Goal: Complete application form

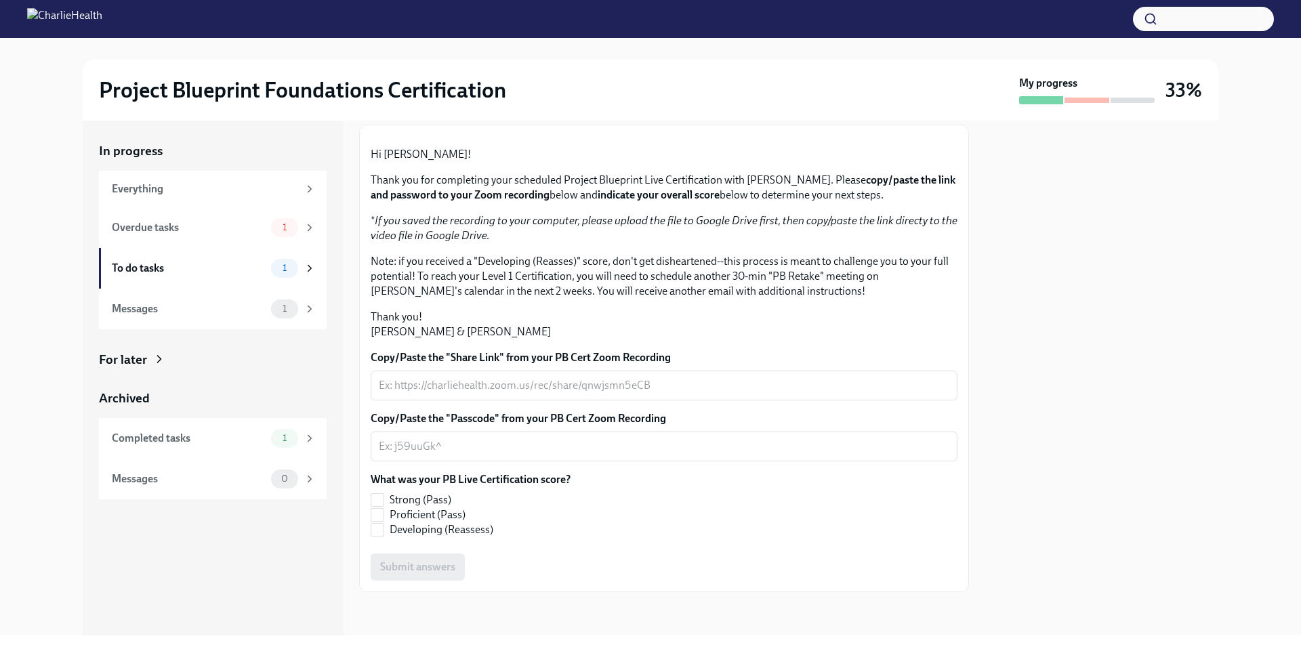
scroll to position [216, 0]
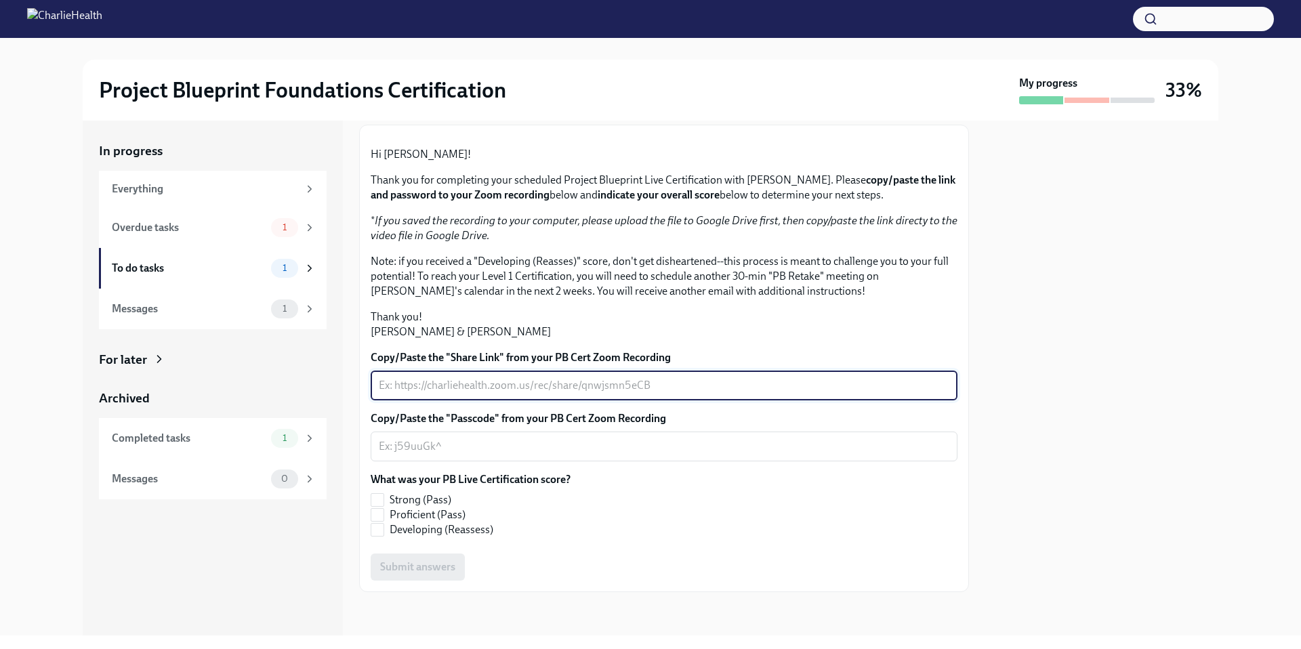
click at [428, 377] on textarea "Copy/Paste the "Share Link" from your PB Cert Zoom Recording" at bounding box center [664, 385] width 571 height 16
click at [431, 384] on textarea "Copy/Paste the "Share Link" from your PB Cert Zoom Recording" at bounding box center [664, 385] width 571 height 16
paste textarea "file:[EMAIL_ADDRESS][DOMAIN_NAME]/Documents/Zoom/2025-09-29%2014.01.35%20PB%20B…"
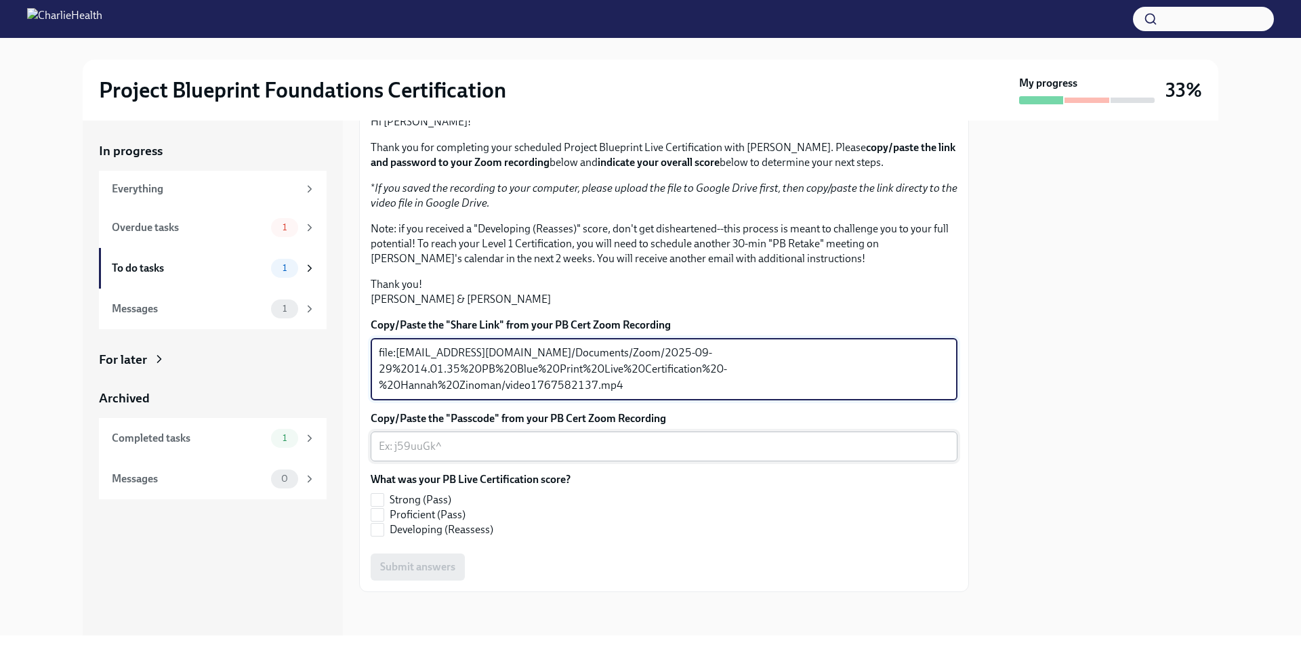
type textarea "file:[EMAIL_ADDRESS][DOMAIN_NAME]/Documents/Zoom/2025-09-29%2014.01.35%20PB%20B…"
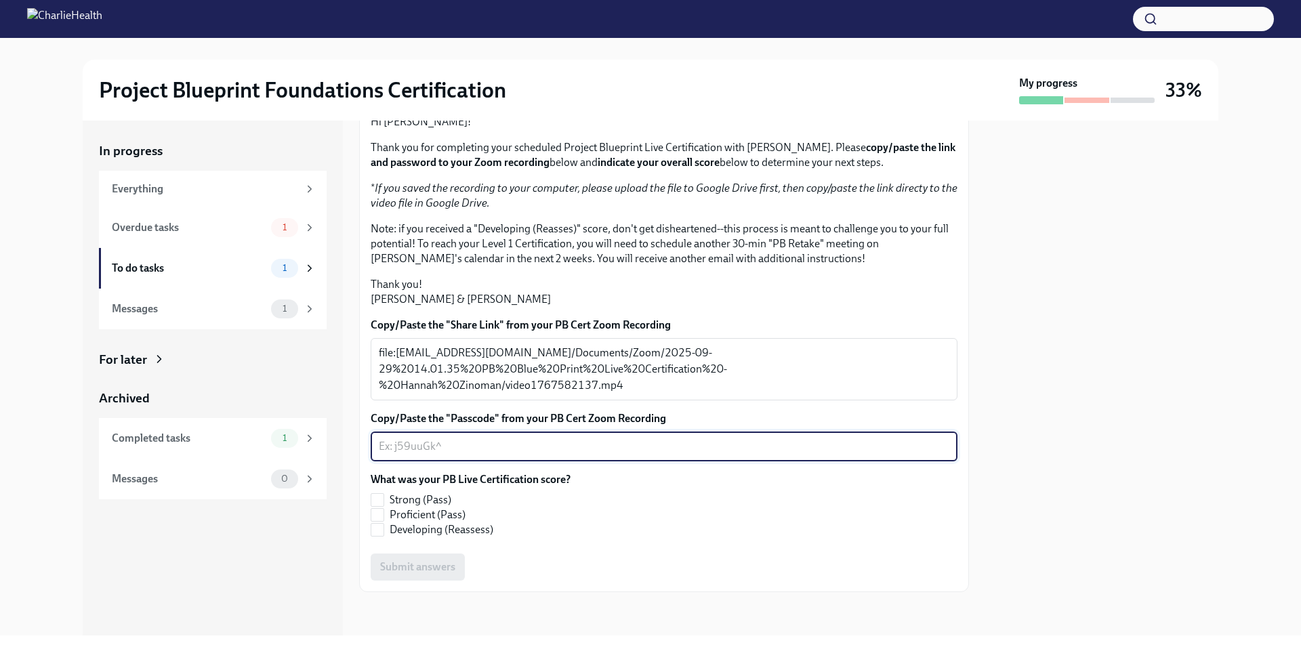
click at [689, 455] on textarea "Copy/Paste the "Passcode" from your PB Cert Zoom Recording" at bounding box center [664, 446] width 571 height 16
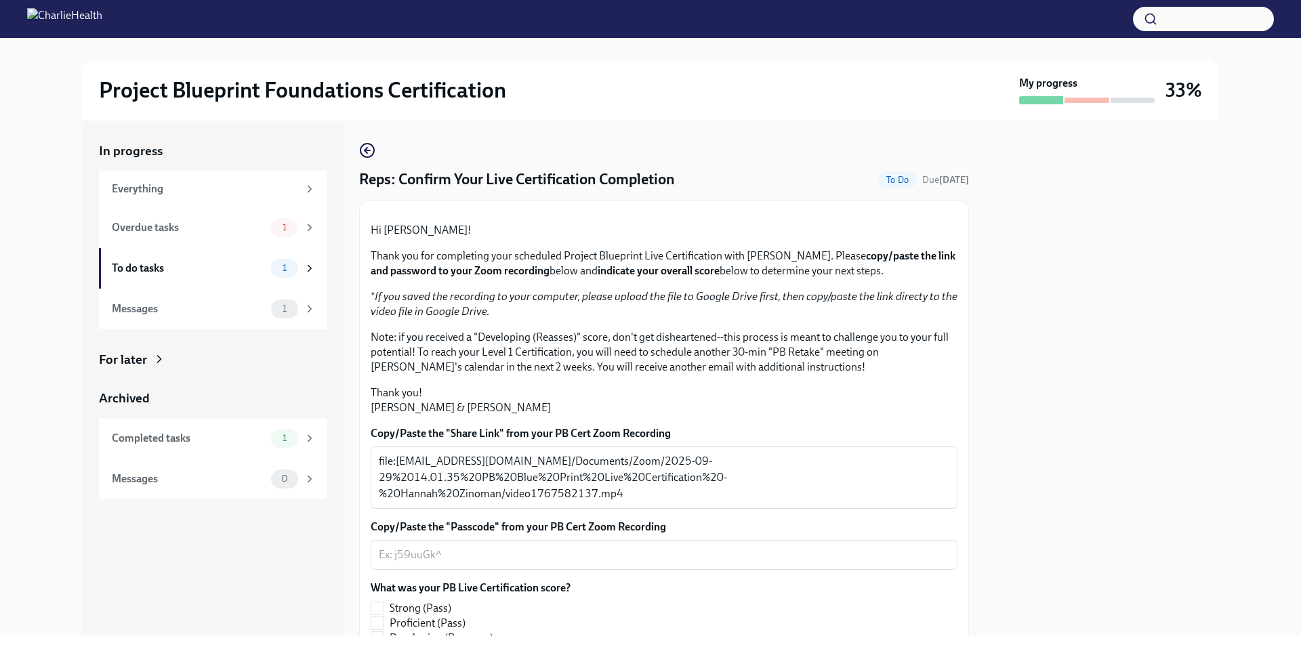
scroll to position [249, 0]
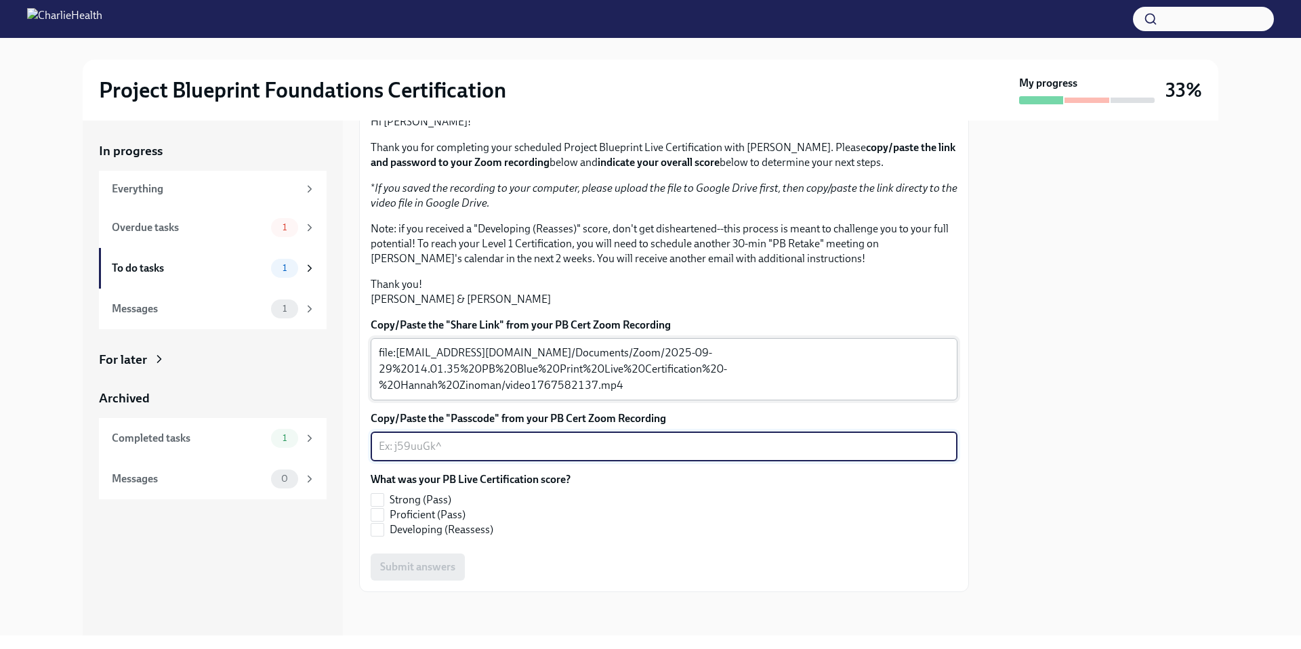
click at [565, 370] on textarea "file:[EMAIL_ADDRESS][DOMAIN_NAME]/Documents/Zoom/2025-09-29%2014.01.35%20PB%20B…" at bounding box center [664, 369] width 571 height 49
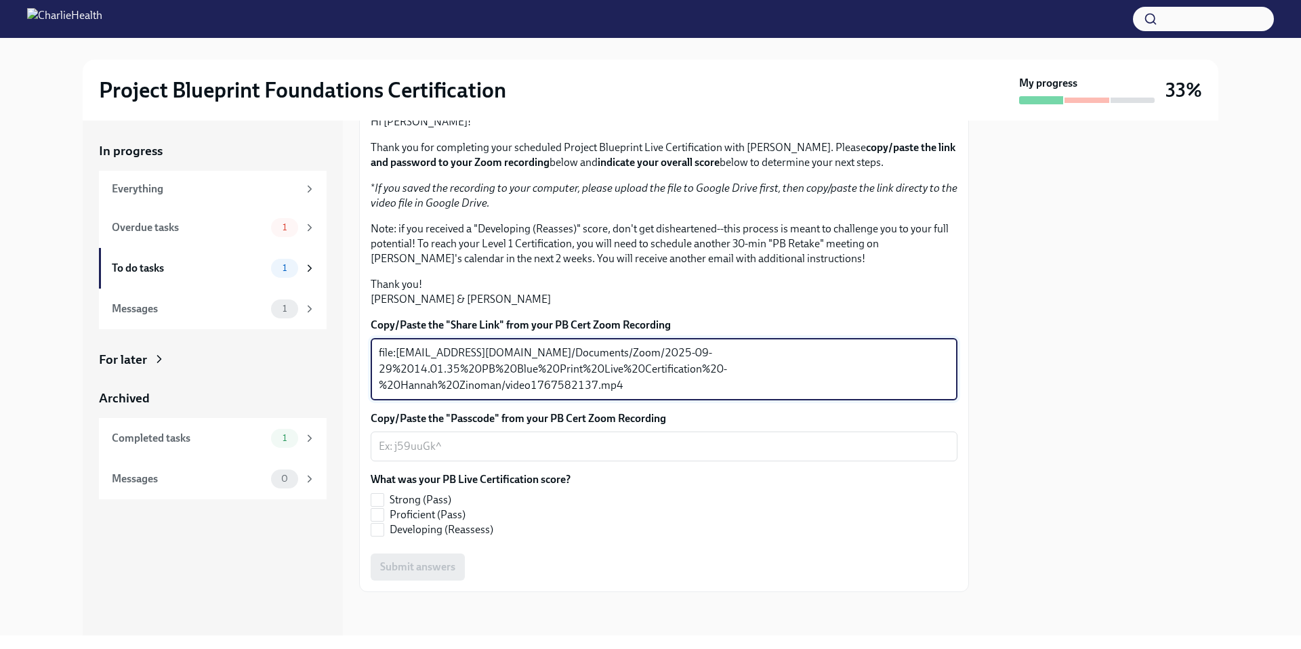
click at [565, 370] on textarea "file:[EMAIL_ADDRESS][DOMAIN_NAME]/Documents/Zoom/2025-09-29%2014.01.35%20PB%20B…" at bounding box center [664, 369] width 571 height 49
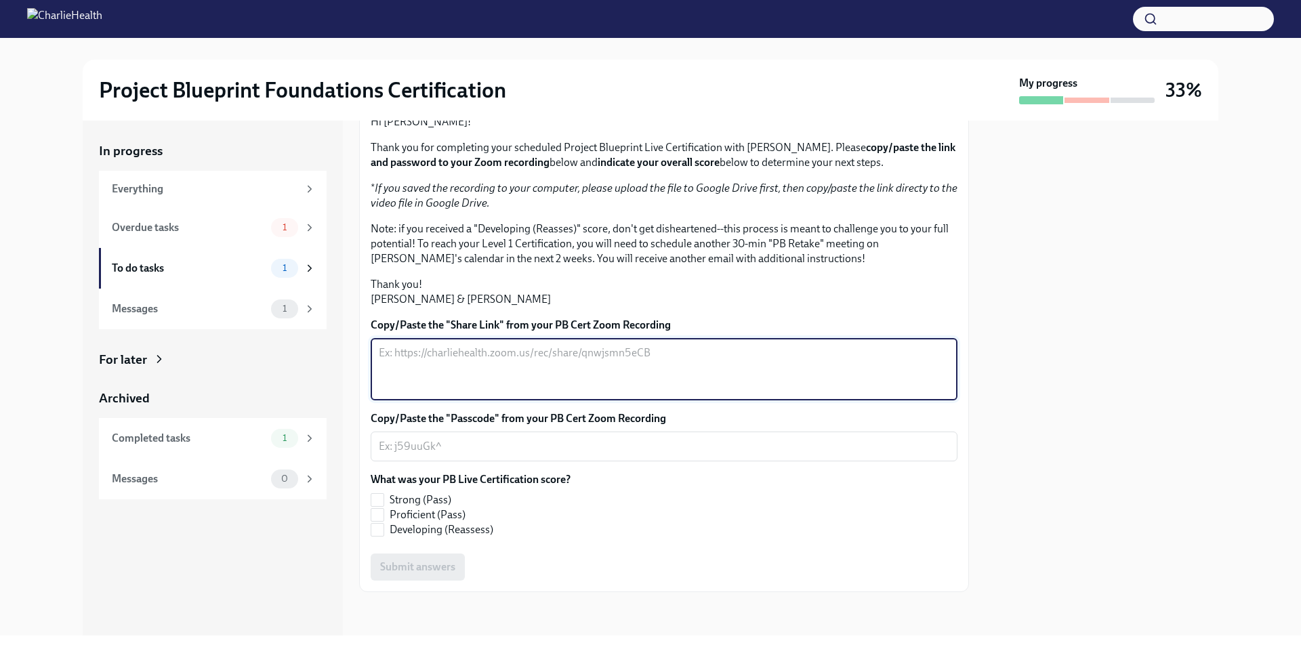
scroll to position [216, 0]
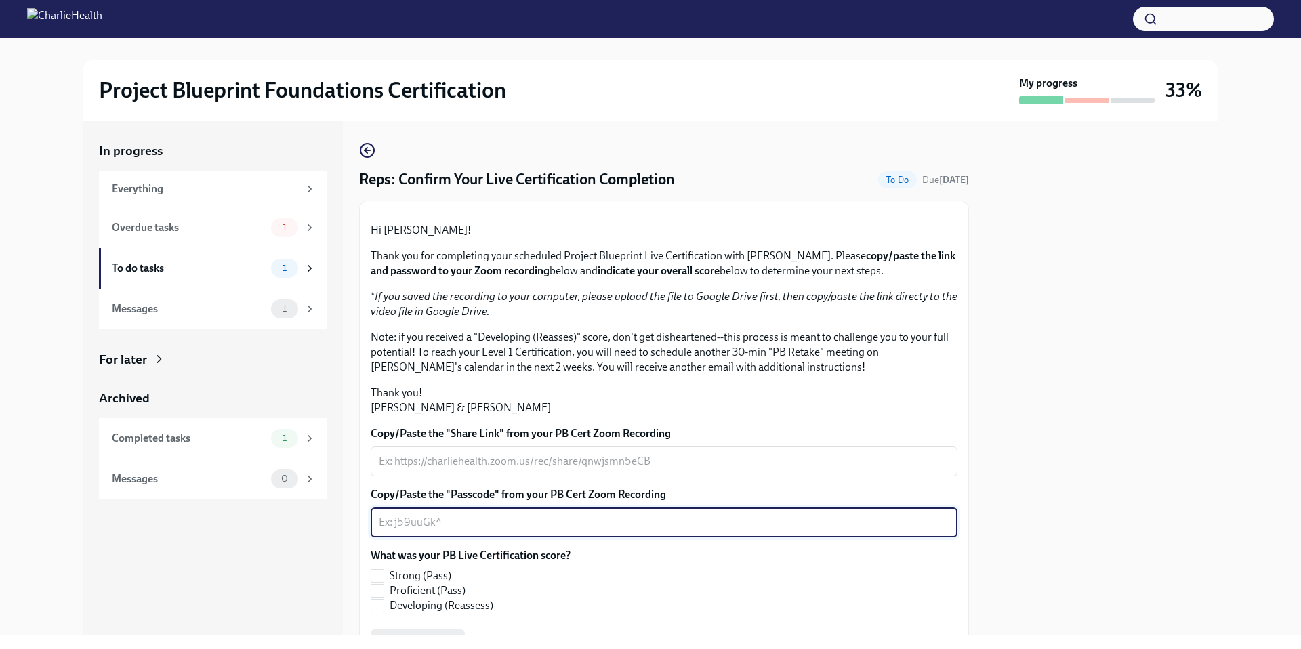
scroll to position [216, 0]
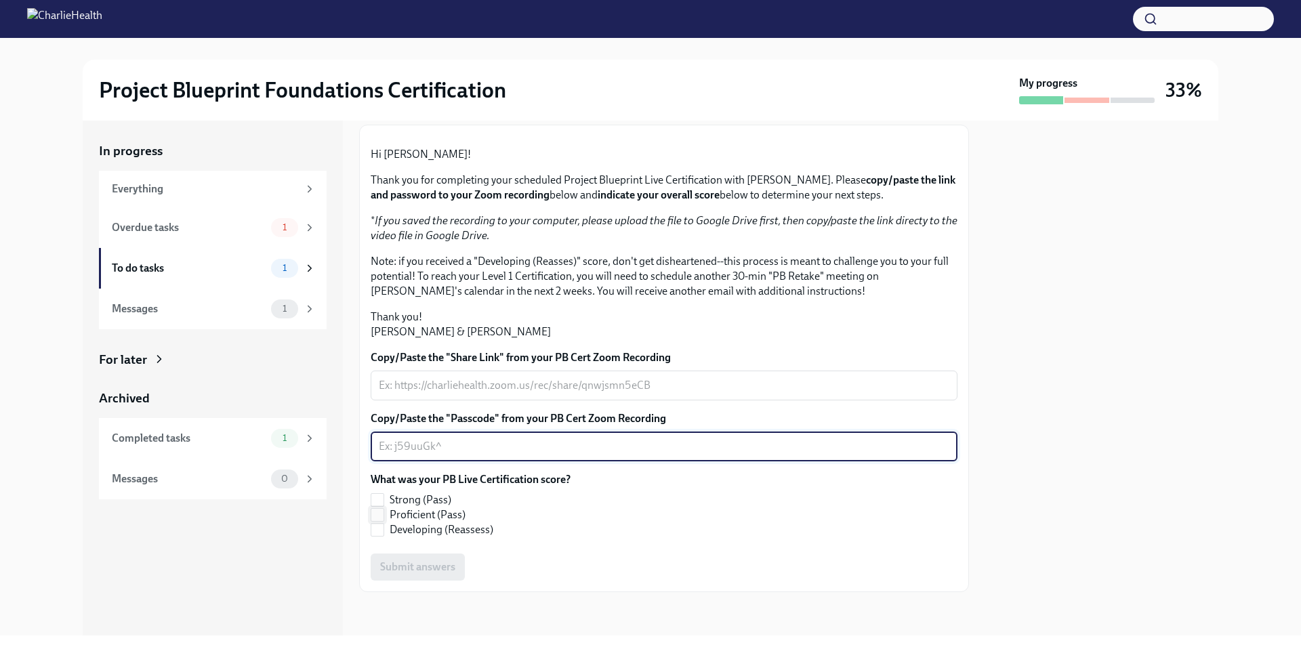
click at [400, 513] on span "Proficient (Pass)" at bounding box center [428, 515] width 76 height 15
click at [384, 513] on input "Proficient (Pass)" at bounding box center [377, 515] width 12 height 12
checkbox input "true"
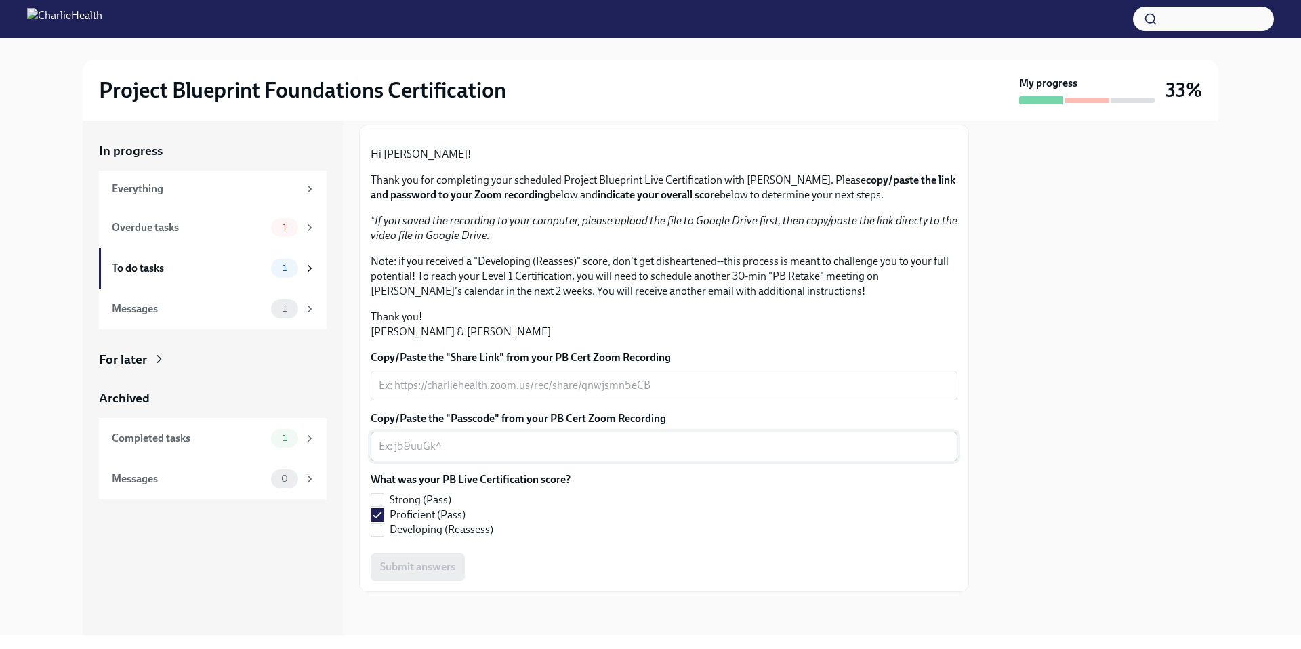
click at [455, 459] on div "x ​" at bounding box center [664, 447] width 587 height 30
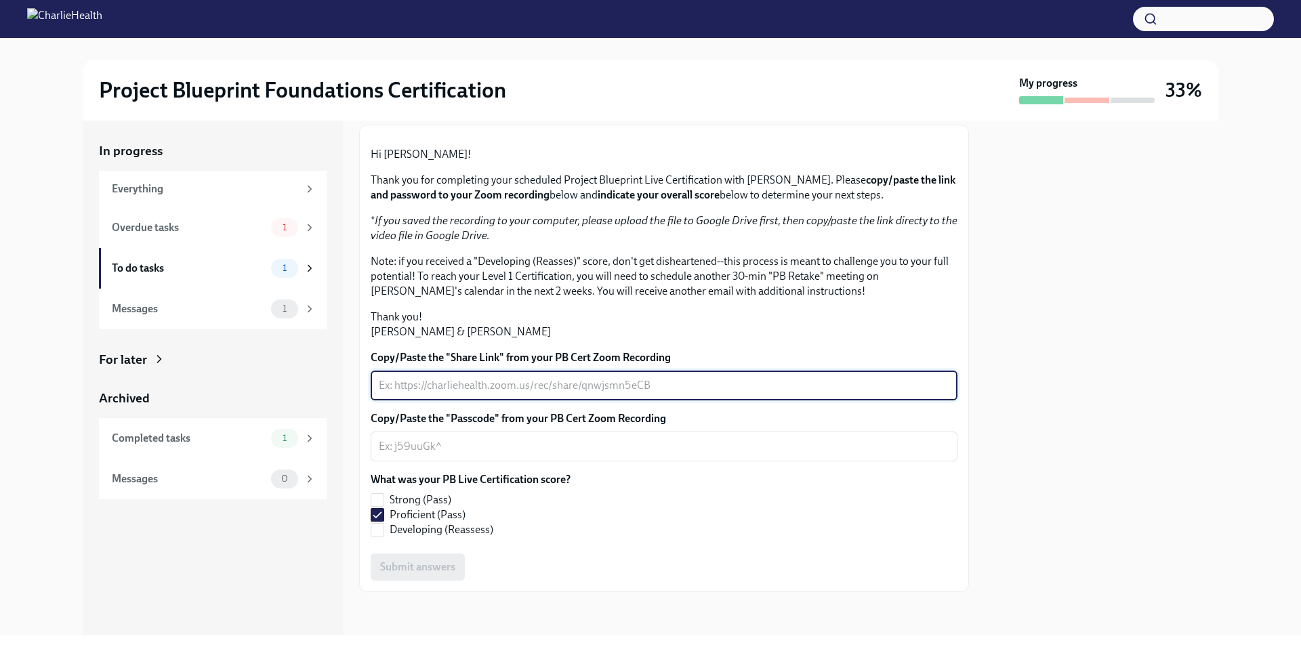
click at [644, 390] on textarea "Copy/Paste the "Share Link" from your PB Cert Zoom Recording" at bounding box center [664, 385] width 571 height 16
drag, startPoint x: 710, startPoint y: 384, endPoint x: 331, endPoint y: 387, distance: 379.5
click at [331, 387] on div "In progress Everything Overdue tasks 1 To do tasks 1 Messages 1 For later Archi…" at bounding box center [651, 378] width 1136 height 515
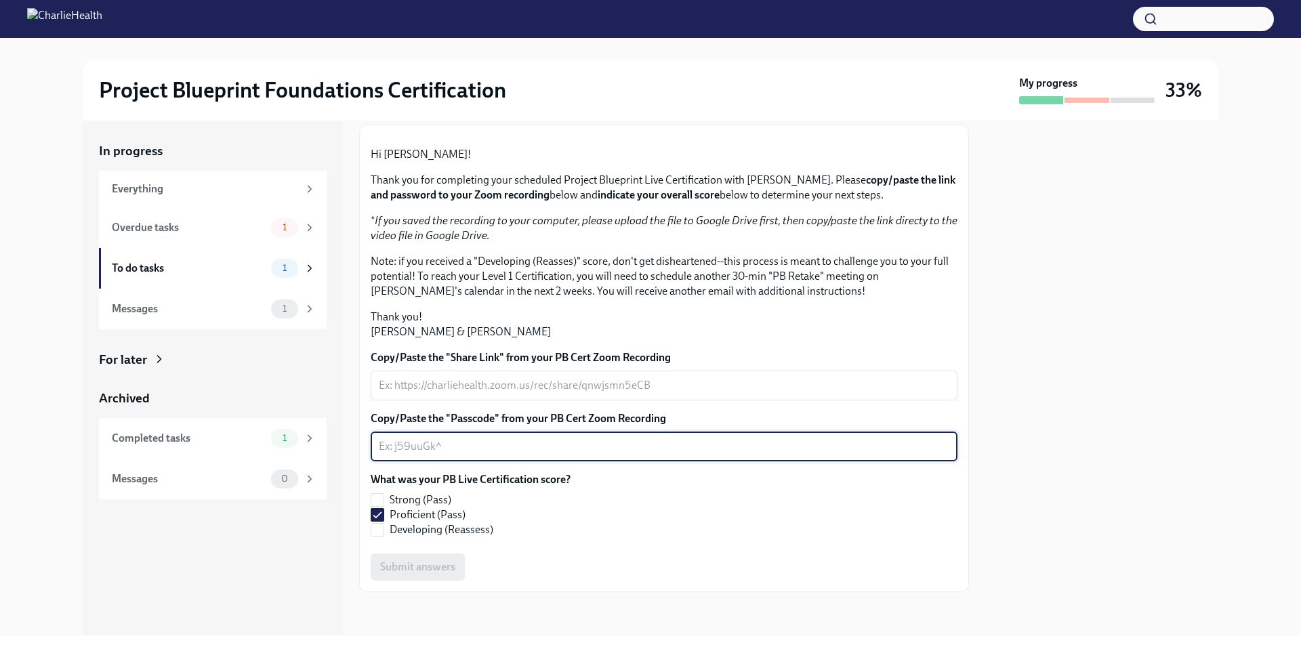
click at [409, 440] on textarea "Copy/Paste the "Passcode" from your PB Cert Zoom Recording" at bounding box center [664, 446] width 571 height 16
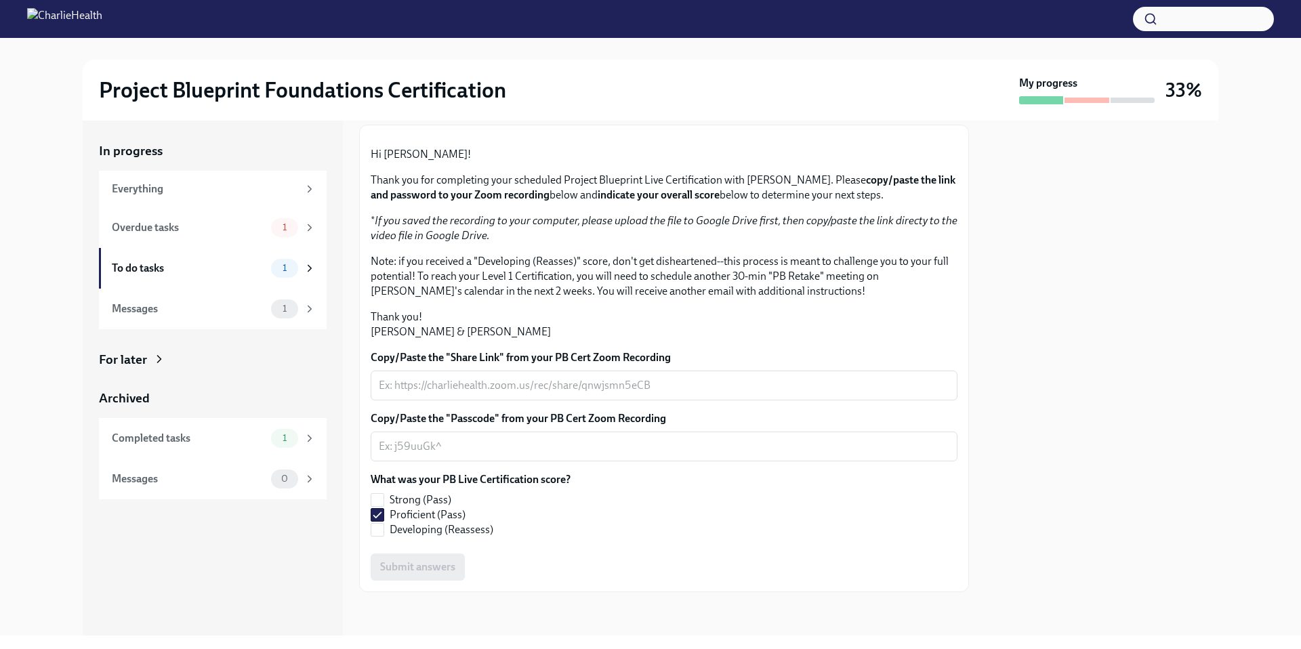
click at [409, 552] on div "Copy/Paste the "Share Link" from your PB Cert Zoom Recording x ​ Copy/Paste the…" at bounding box center [664, 465] width 587 height 230
click at [410, 374] on div "x ​" at bounding box center [664, 386] width 587 height 30
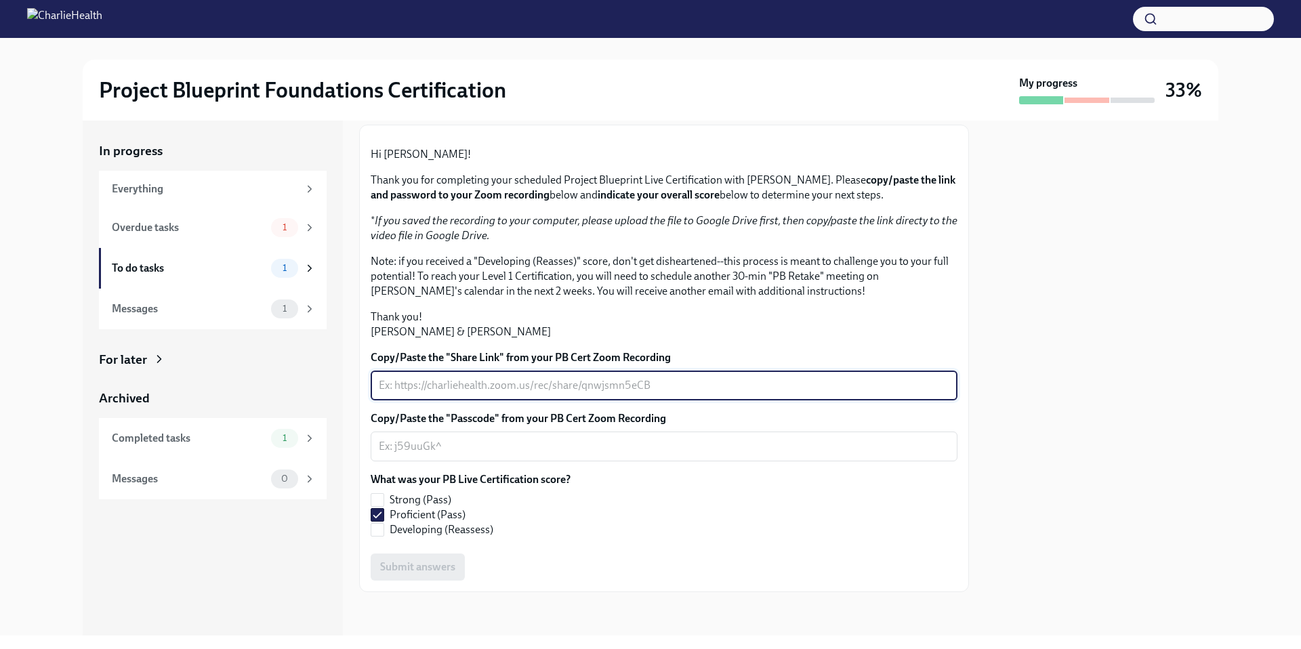
click at [443, 377] on textarea "Copy/Paste the "Share Link" from your PB Cert Zoom Recording" at bounding box center [664, 385] width 571 height 16
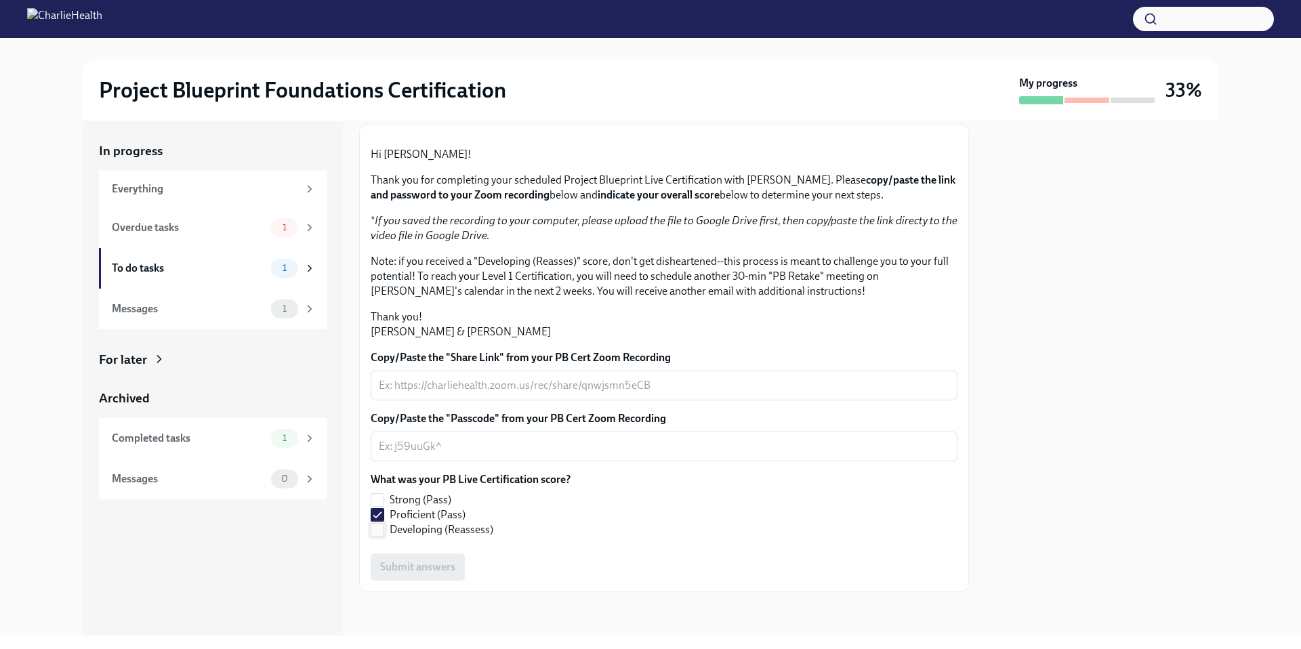
click at [392, 529] on span "Developing (Reassess)" at bounding box center [442, 529] width 104 height 15
click at [384, 529] on input "Developing (Reassess)" at bounding box center [377, 530] width 12 height 12
checkbox input "true"
drag, startPoint x: 381, startPoint y: 509, endPoint x: 381, endPoint y: 524, distance: 14.9
click at [382, 512] on input "Proficient (Pass)" at bounding box center [377, 515] width 12 height 12
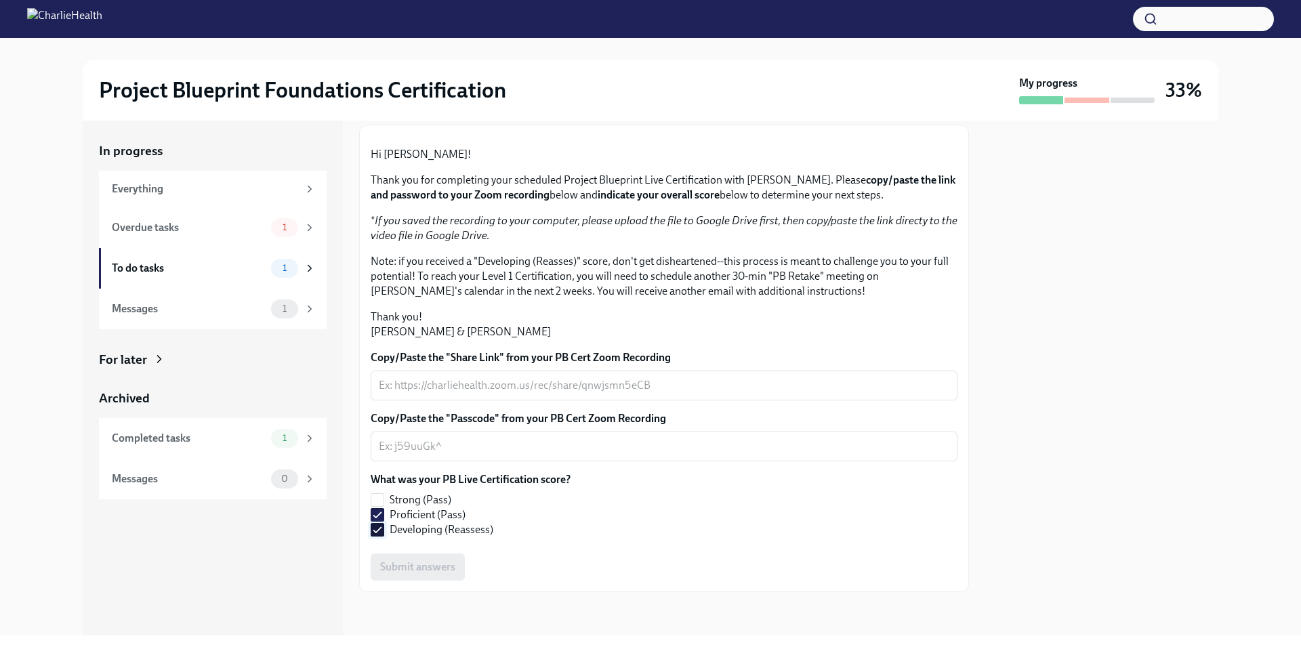
checkbox input "false"
click at [381, 524] on input "Developing (Reassess)" at bounding box center [377, 530] width 12 height 12
checkbox input "false"
